Goal: Task Accomplishment & Management: Use online tool/utility

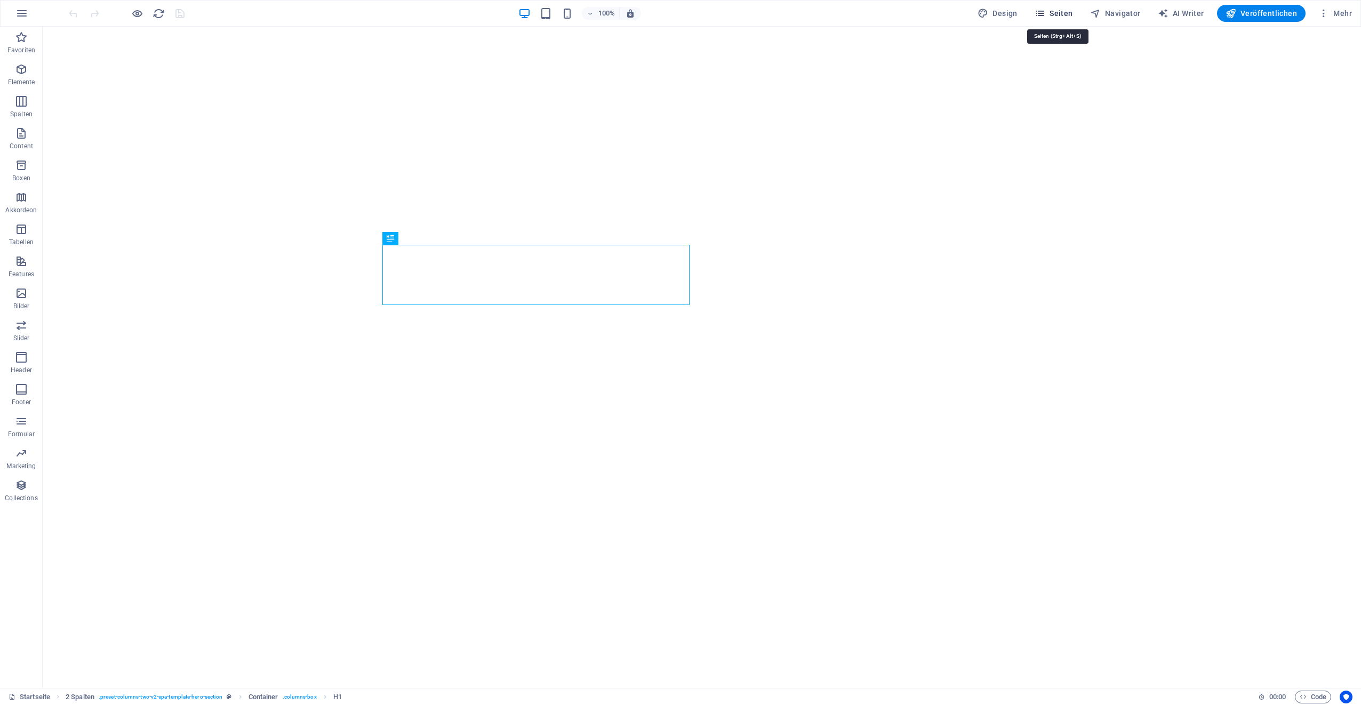
click at [1053, 10] on span "Seiten" at bounding box center [1054, 13] width 38 height 11
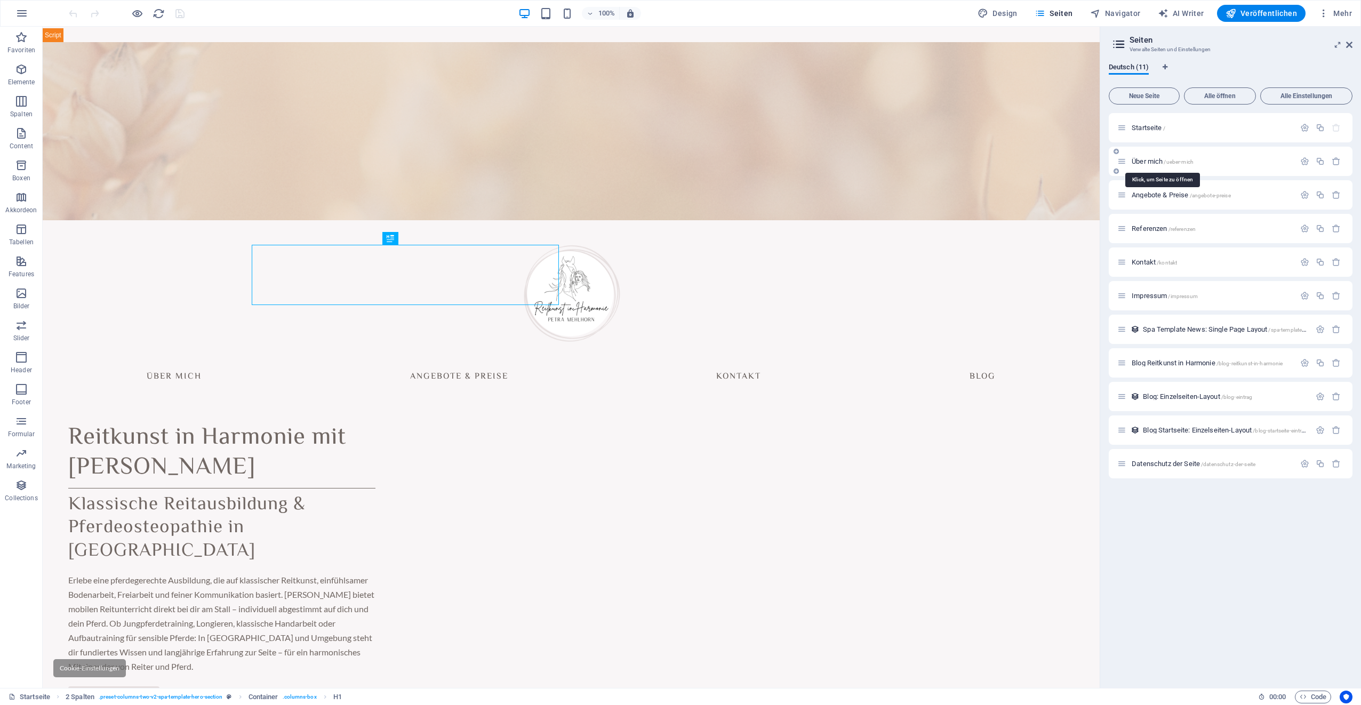
click at [1153, 164] on span "Über mich /ueber-mich" at bounding box center [1163, 161] width 62 height 8
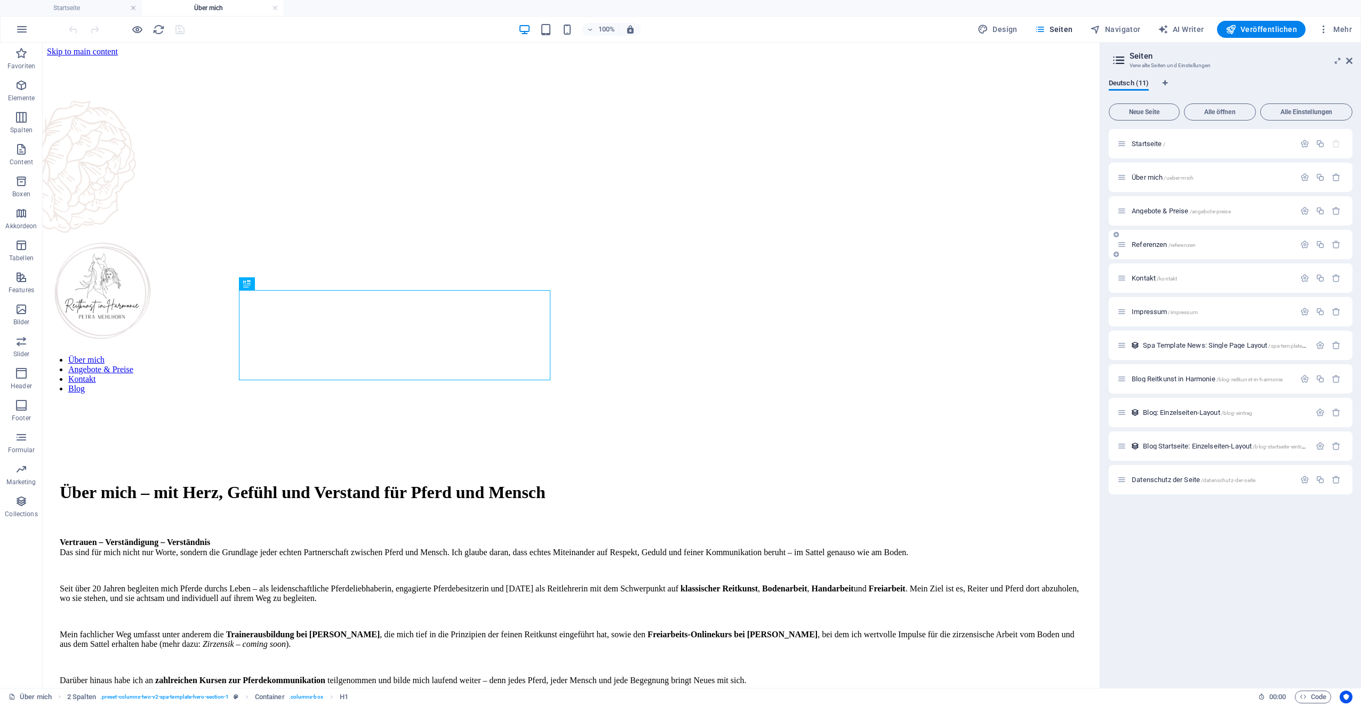
click at [0, 0] on span "Angebote & Preise /angebote-preise" at bounding box center [0, 0] width 0 height 0
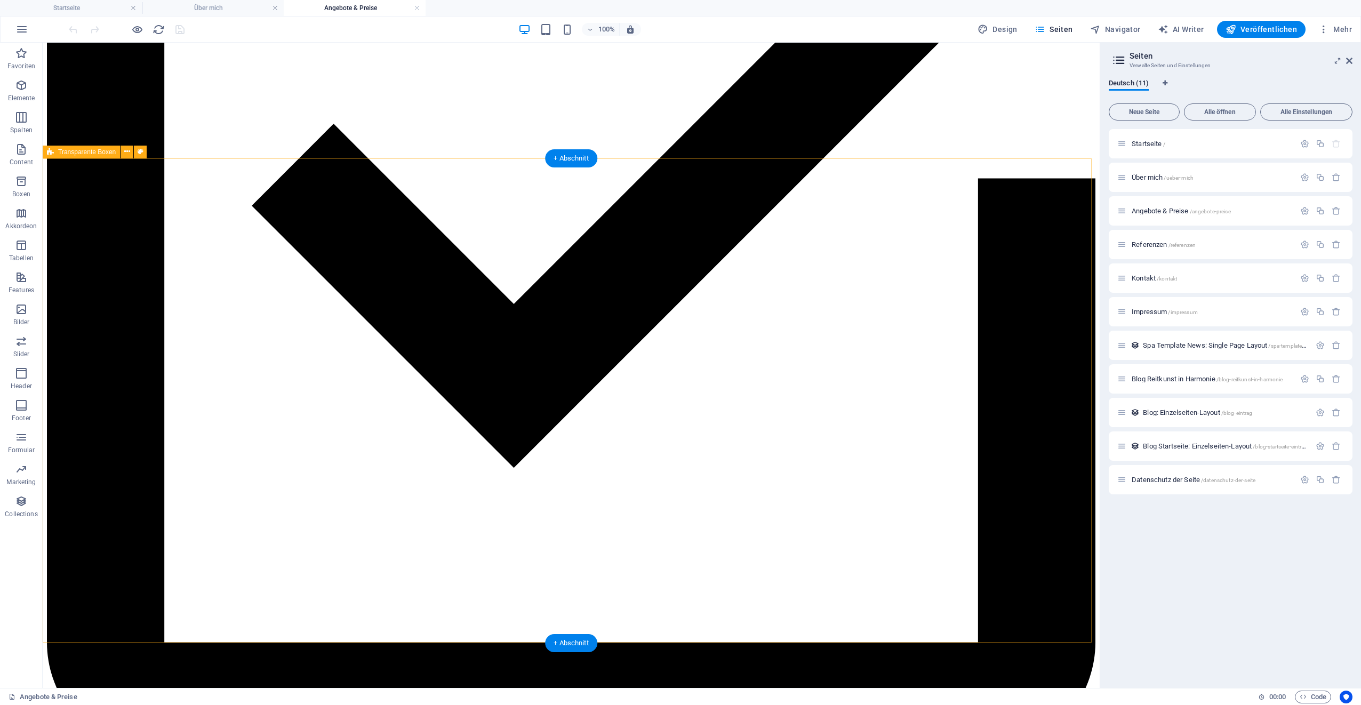
scroll to position [1120, 0]
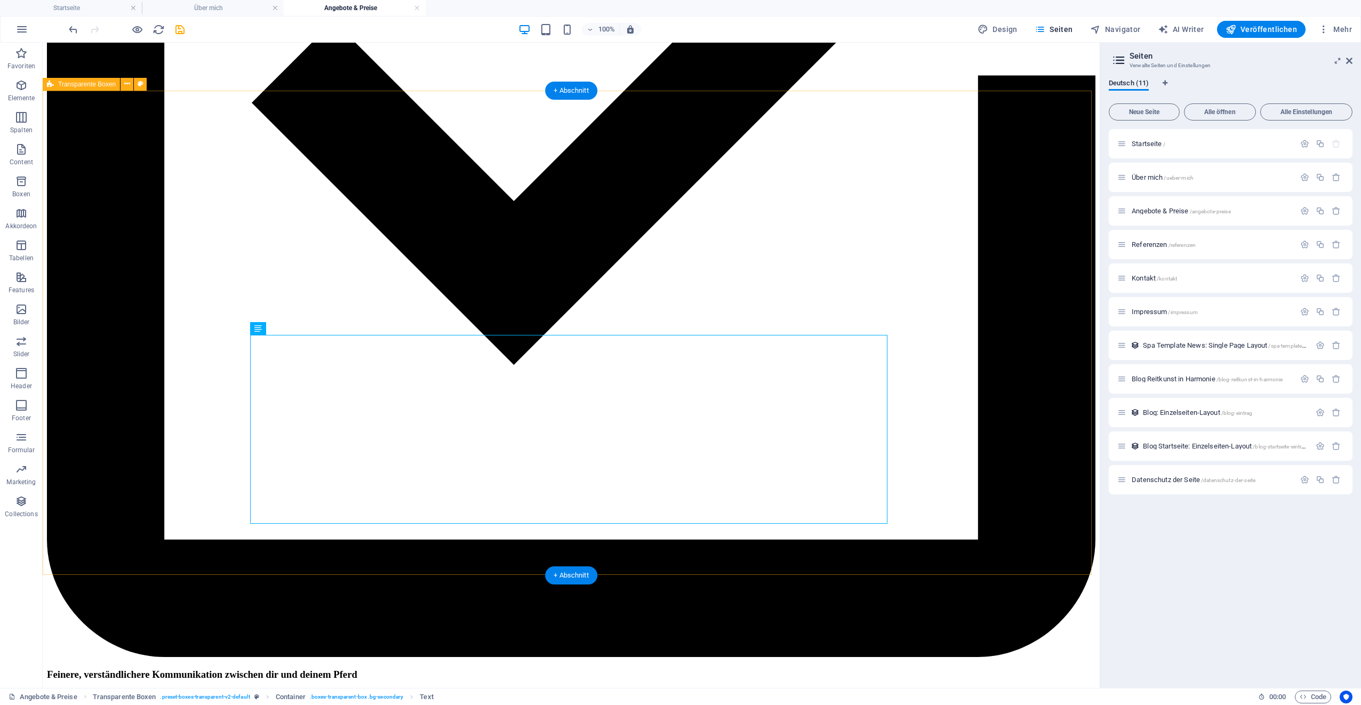
scroll to position [1173, 0]
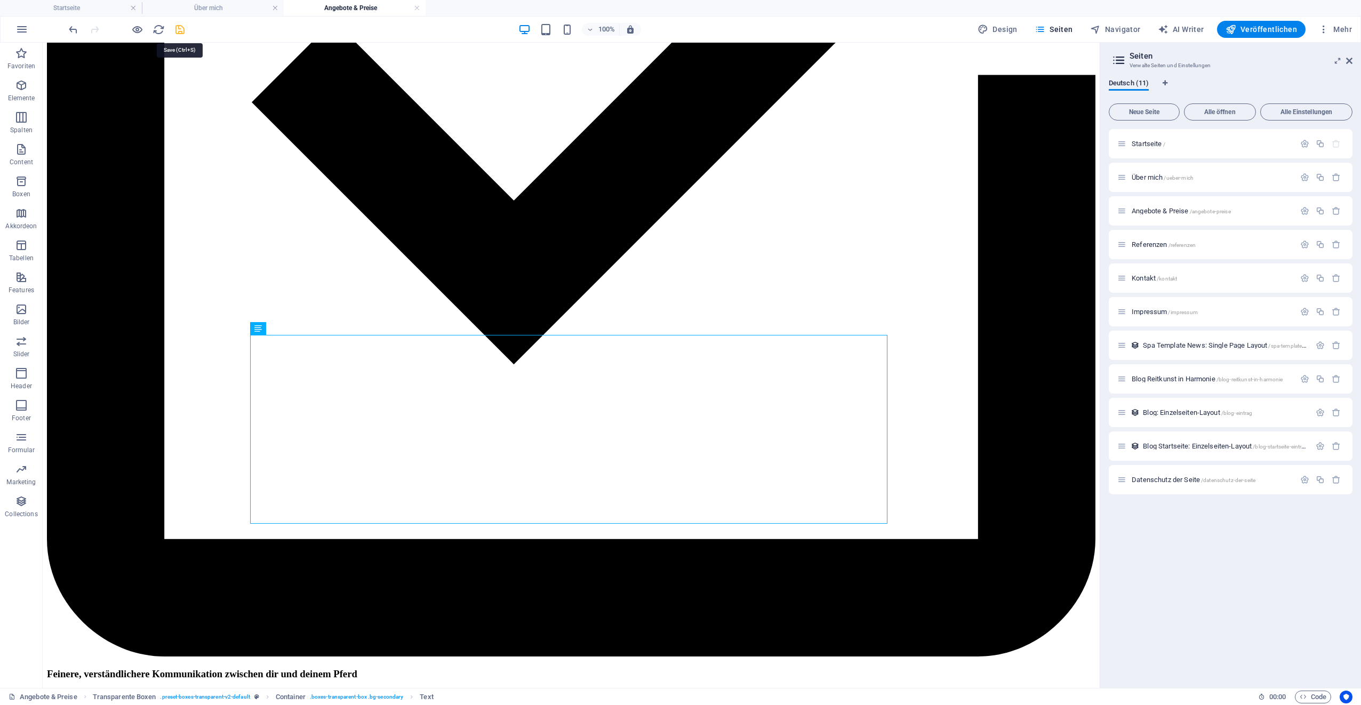
click at [181, 33] on icon "save" at bounding box center [180, 29] width 12 height 12
